Goal: Transaction & Acquisition: Purchase product/service

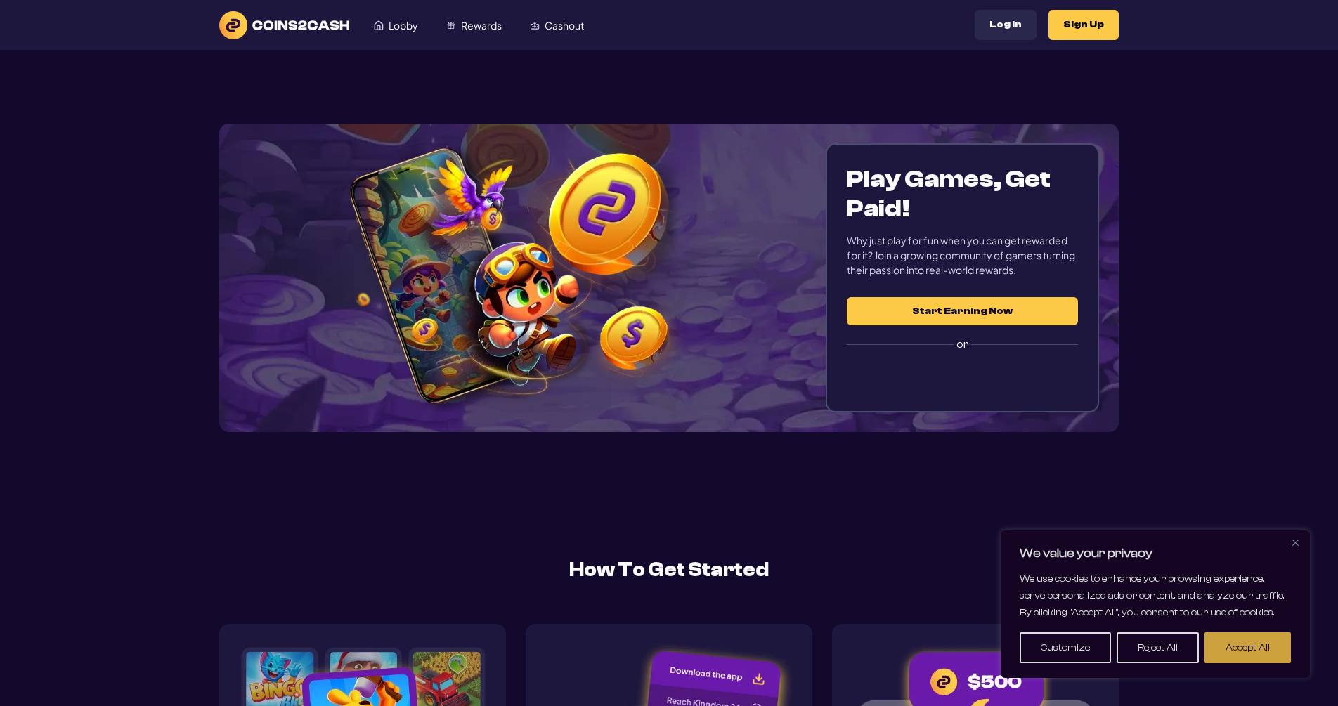
click at [1254, 646] on button "Accept All" at bounding box center [1247, 647] width 86 height 31
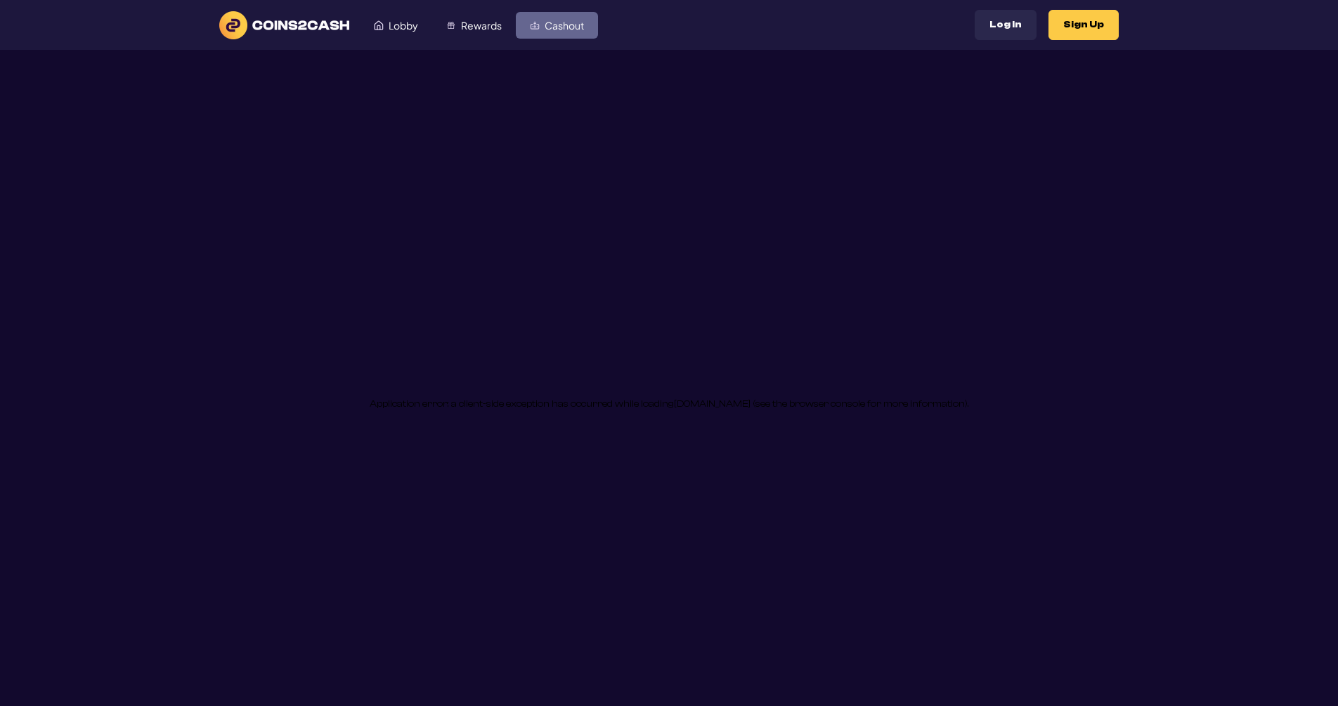
click at [579, 30] on span "Cashout" at bounding box center [564, 25] width 39 height 10
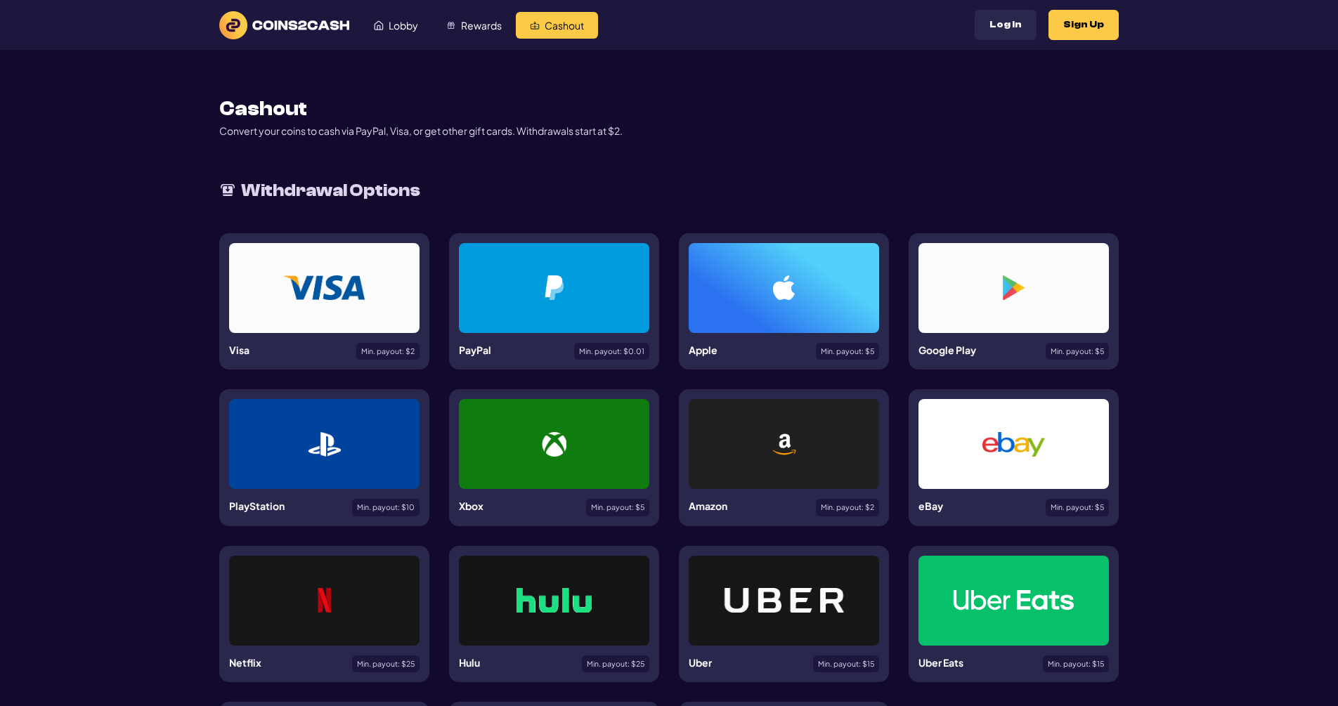
click at [549, 300] on img at bounding box center [554, 287] width 19 height 25
click at [279, 27] on img at bounding box center [284, 25] width 130 height 28
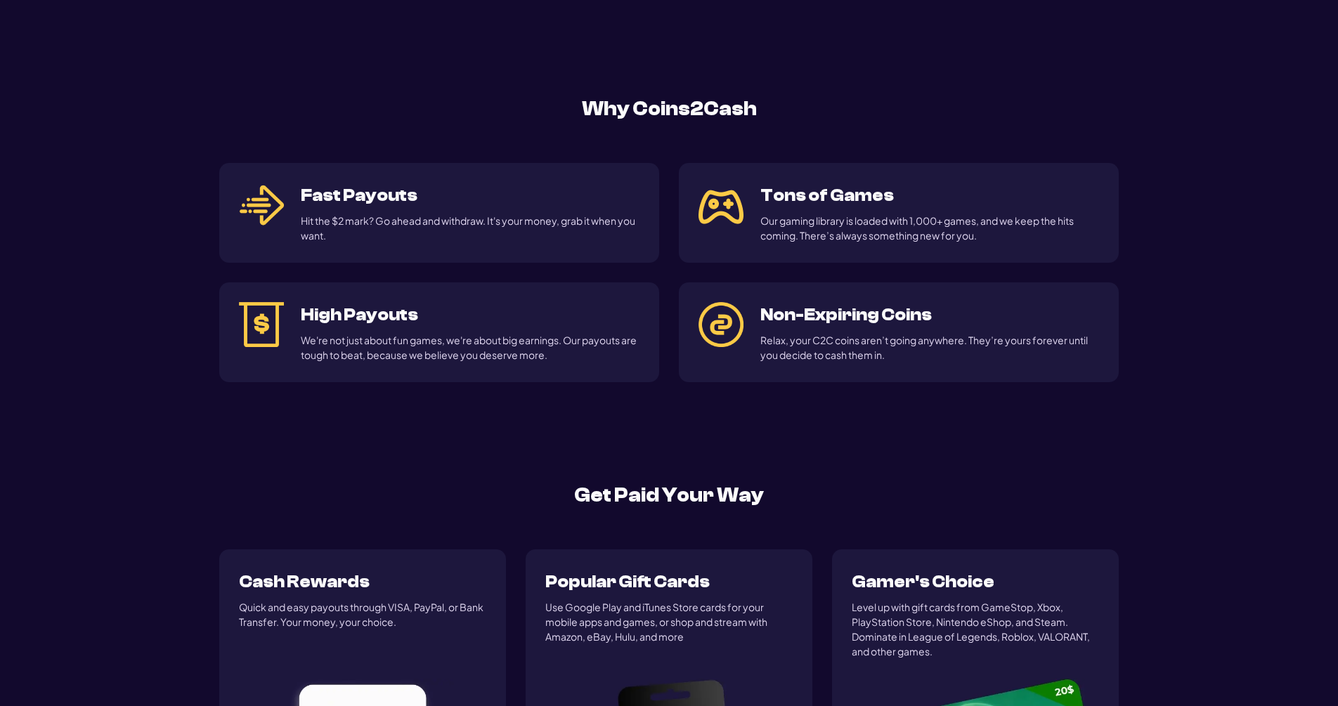
scroll to position [656, 0]
